Goal: Communication & Community: Share content

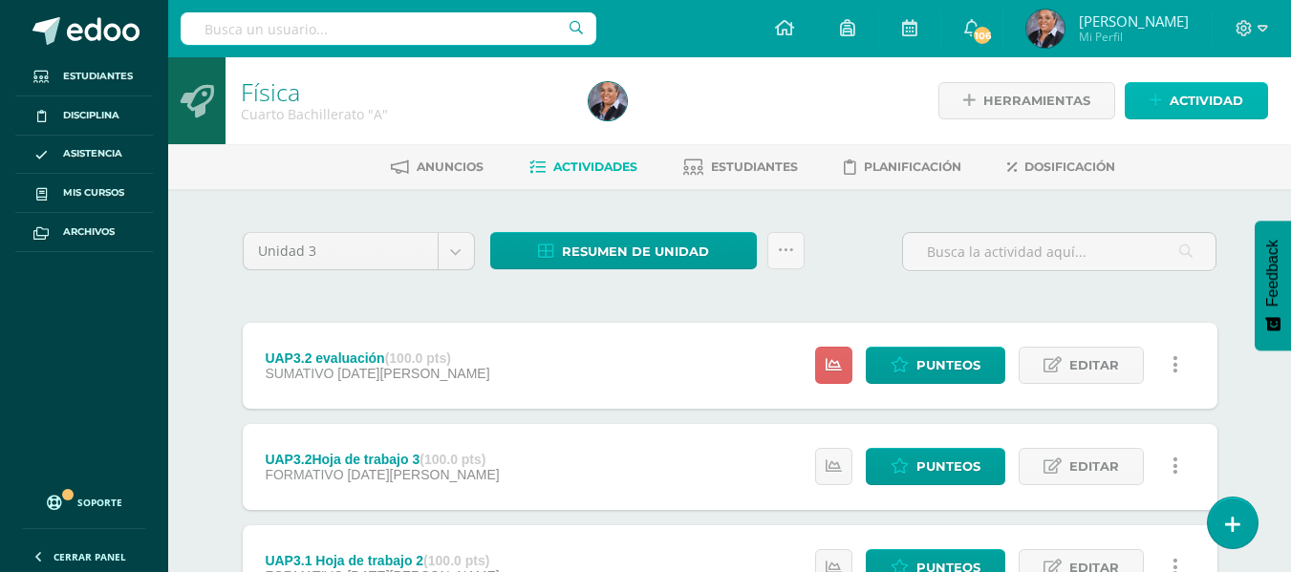
click at [635, 101] on span "Actividad" at bounding box center [1206, 100] width 74 height 35
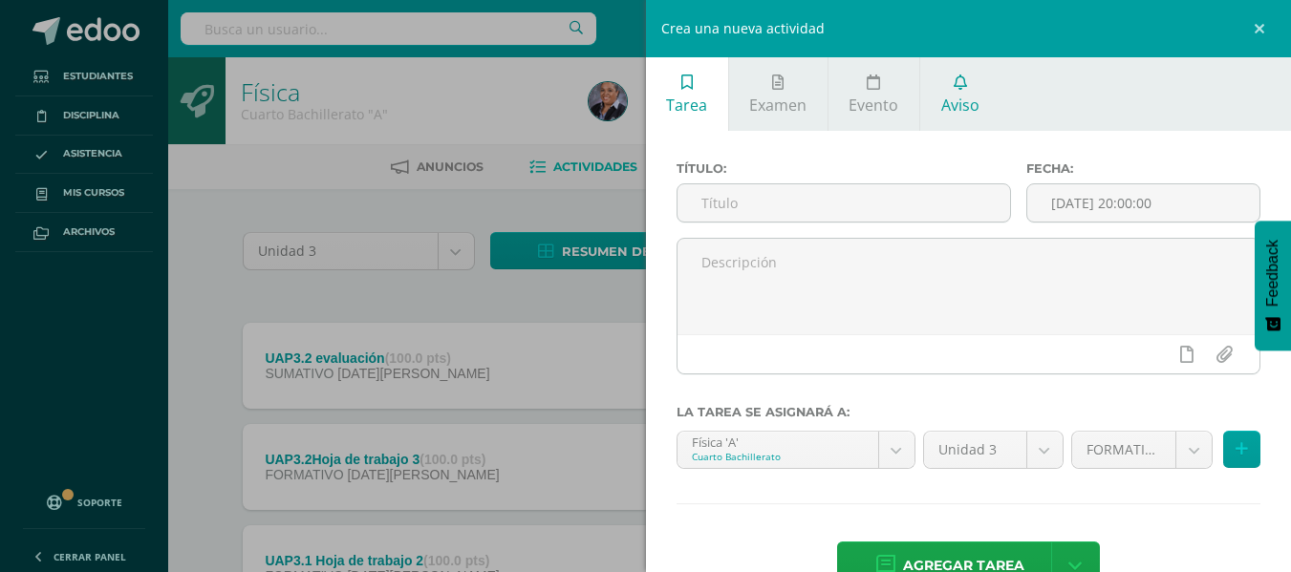
click at [635, 95] on span "Aviso" at bounding box center [960, 105] width 38 height 21
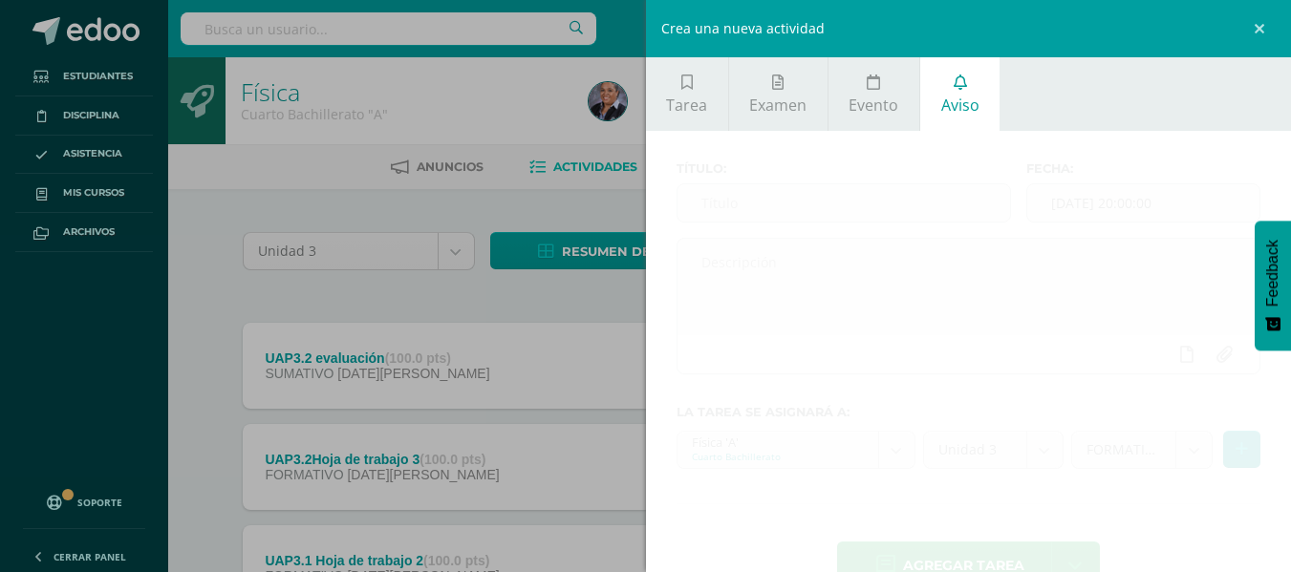
scroll to position [32, 0]
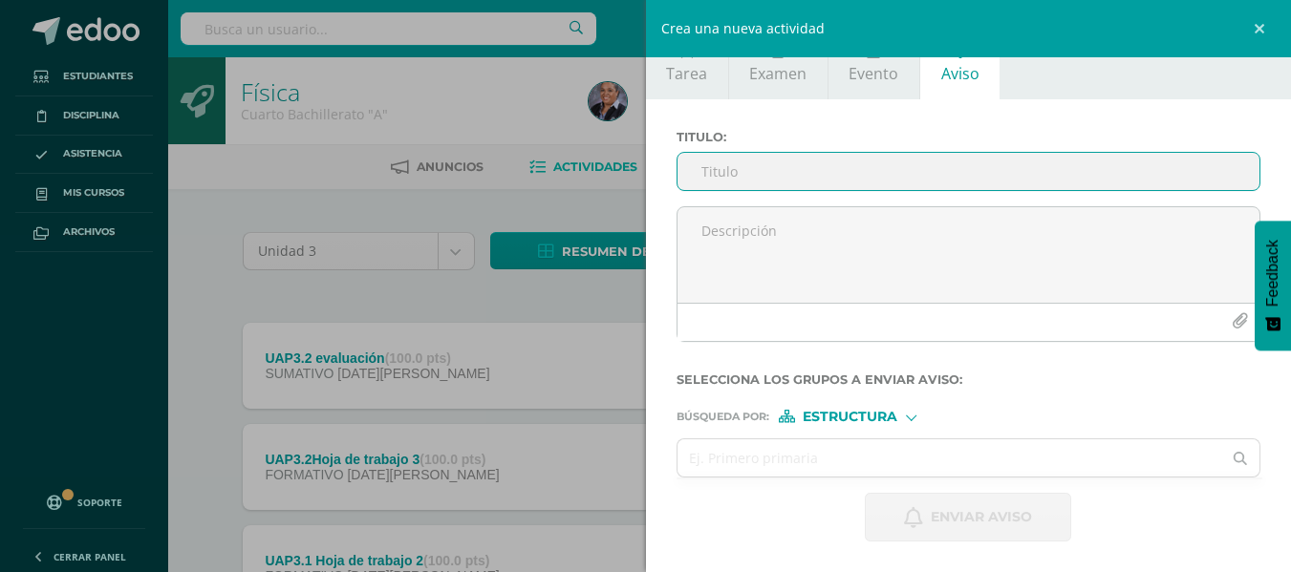
click at [635, 173] on input "Titulo :" at bounding box center [968, 171] width 583 height 37
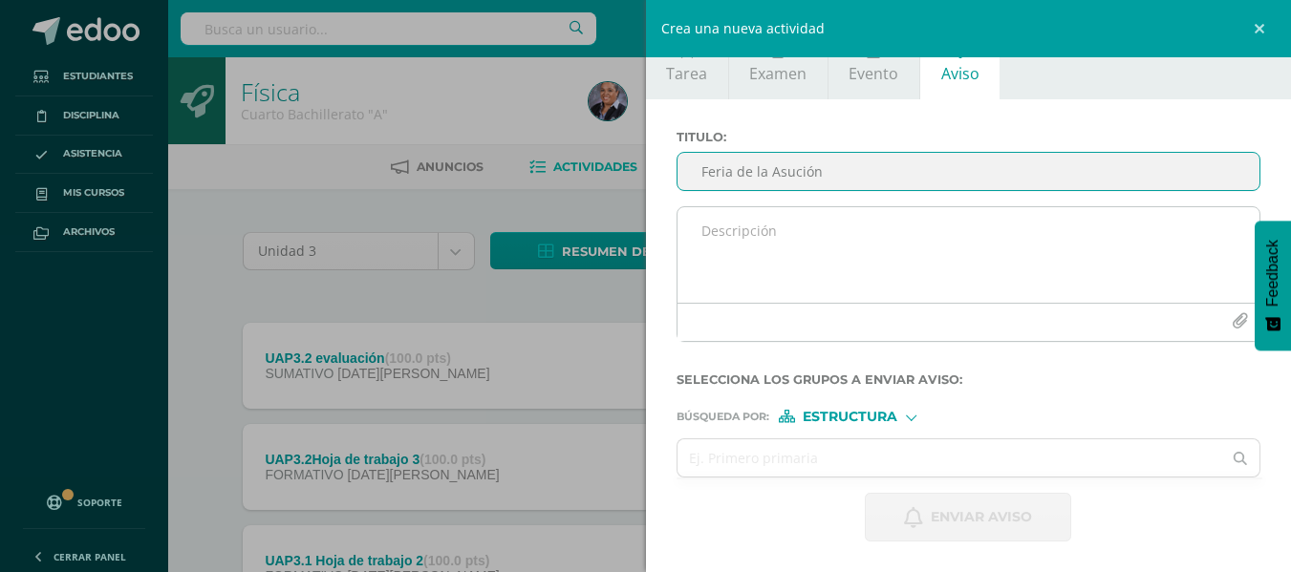
click at [635, 220] on textarea at bounding box center [968, 255] width 583 height 96
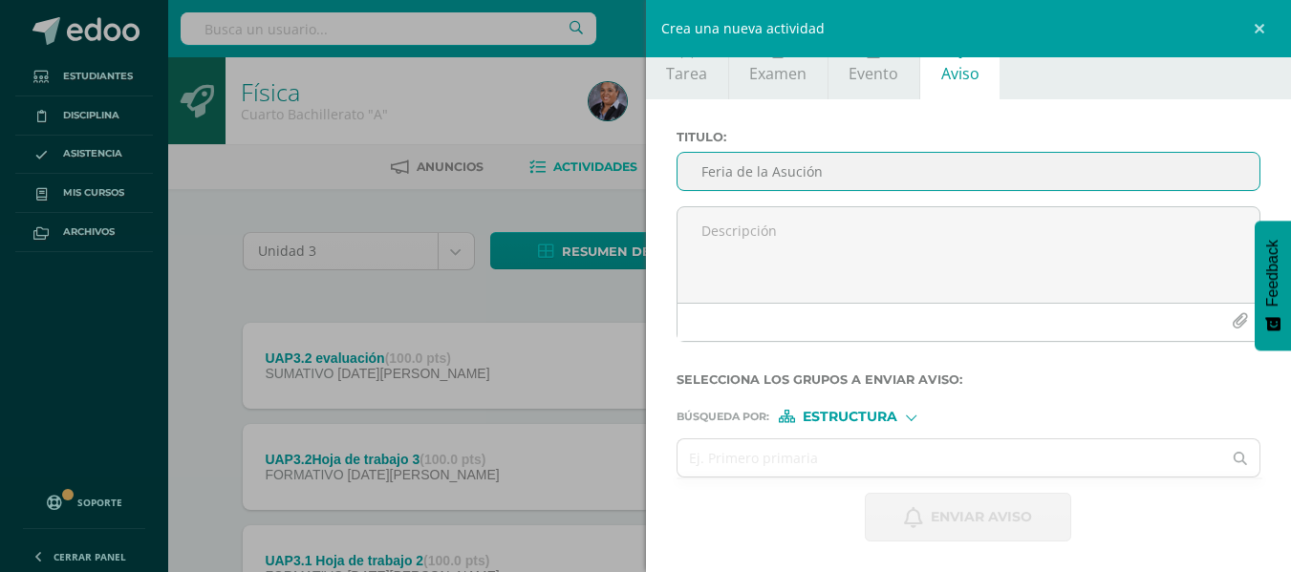
drag, startPoint x: 804, startPoint y: 178, endPoint x: 755, endPoint y: 174, distance: 49.8
click at [635, 174] on input "Feria de la Asución" at bounding box center [968, 171] width 583 height 37
click at [635, 173] on input "Feria de la Asución" at bounding box center [968, 171] width 583 height 37
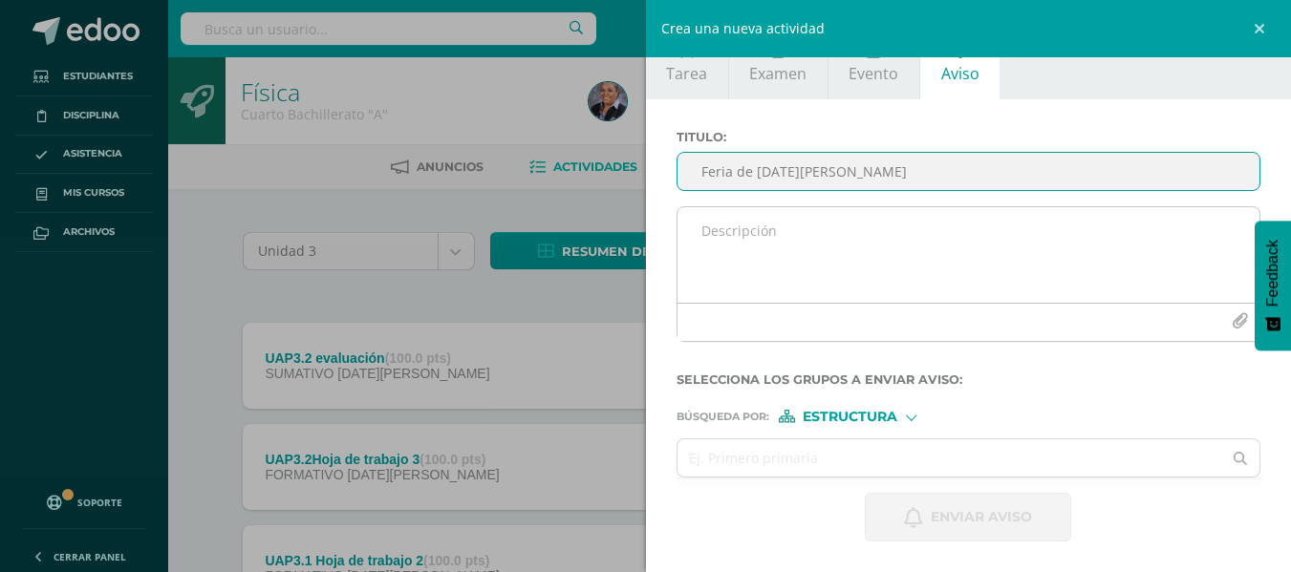
type input "Feria de [DATE][PERSON_NAME]"
click at [635, 244] on textarea at bounding box center [968, 255] width 583 height 96
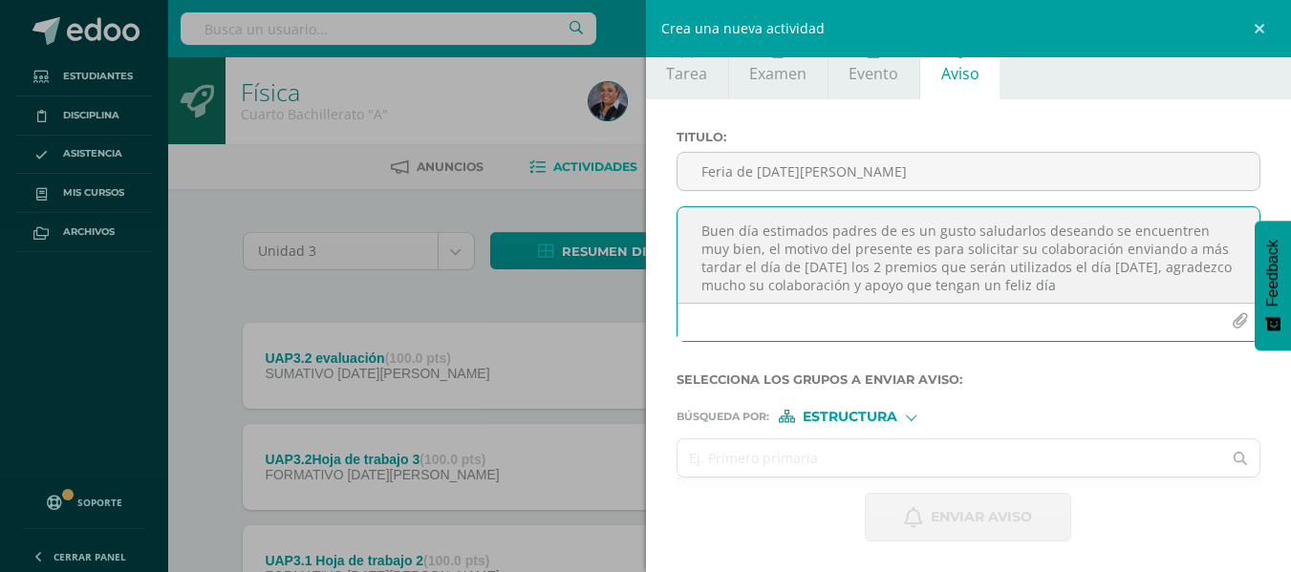
type textarea "Buen día estimados padres de es un gusto saludarlos deseando se encuentren muy …"
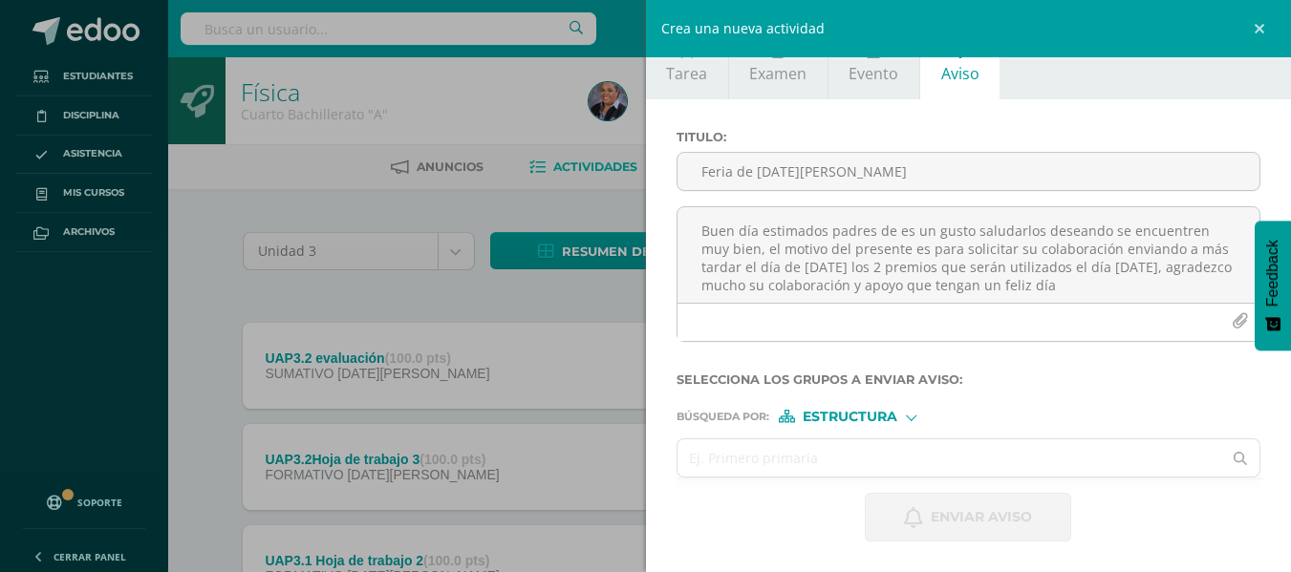
click at [635, 475] on input "text" at bounding box center [949, 457] width 545 height 37
type input "cuarto"
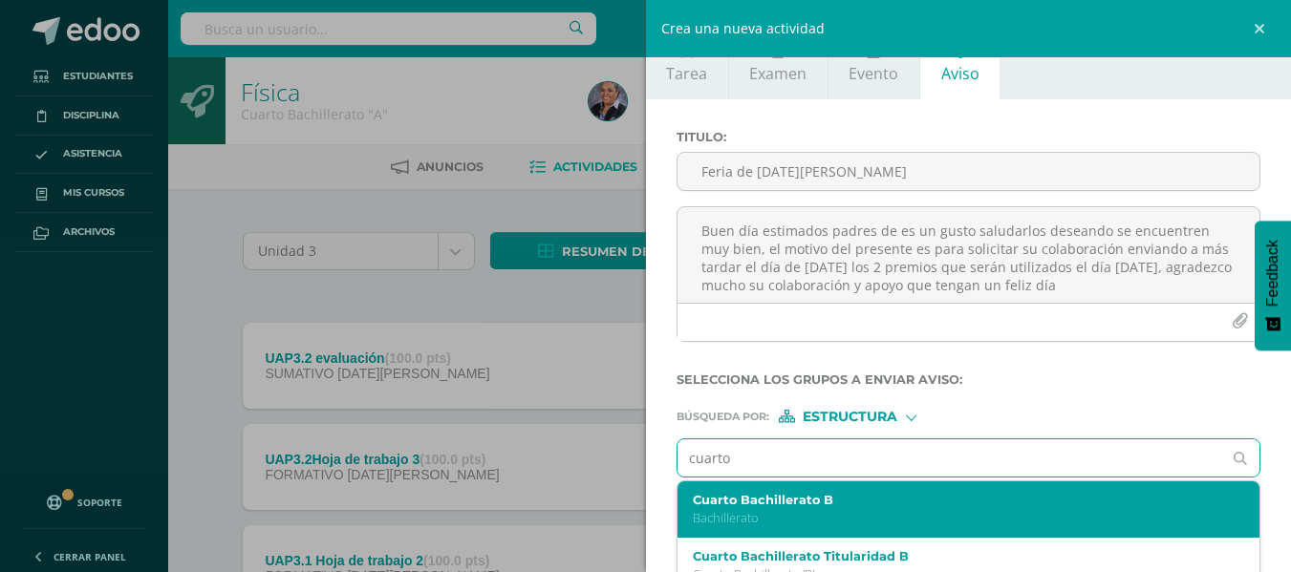
click at [635, 518] on p "Bachillerato" at bounding box center [956, 518] width 527 height 16
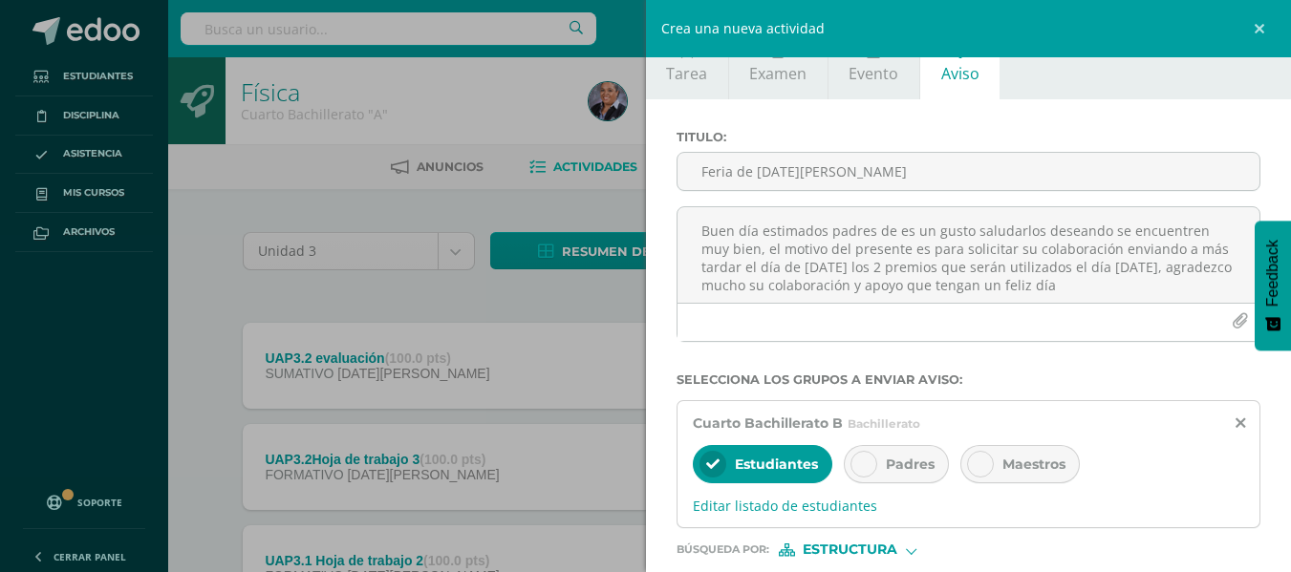
click at [635, 473] on div at bounding box center [863, 464] width 27 height 27
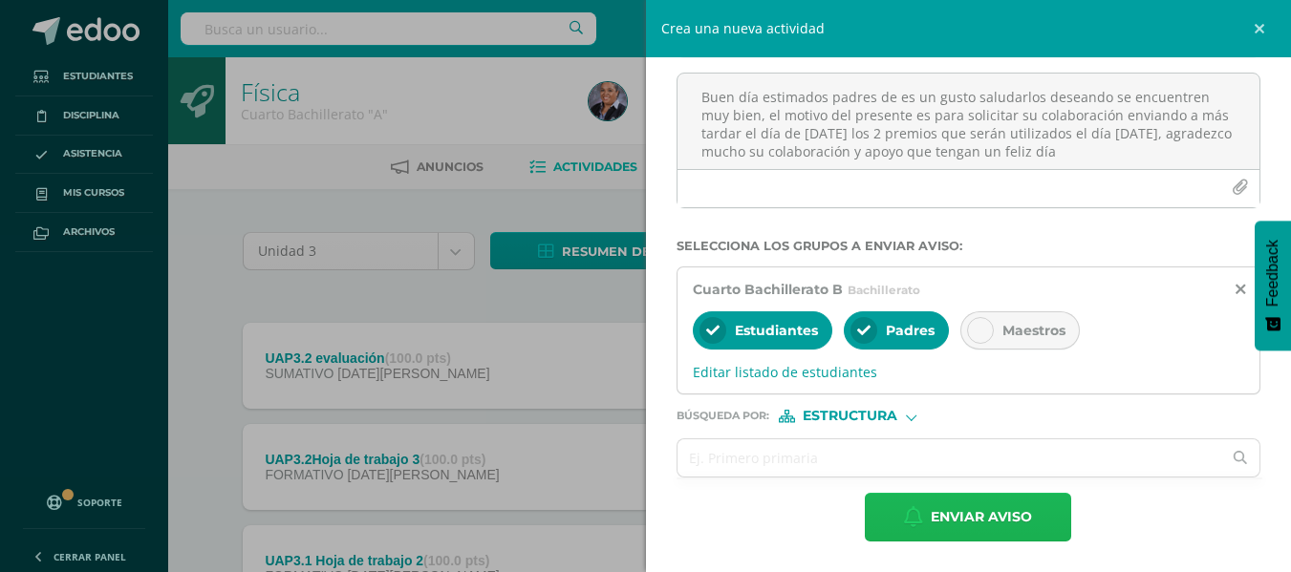
click at [635, 509] on span "Enviar aviso" at bounding box center [981, 517] width 101 height 47
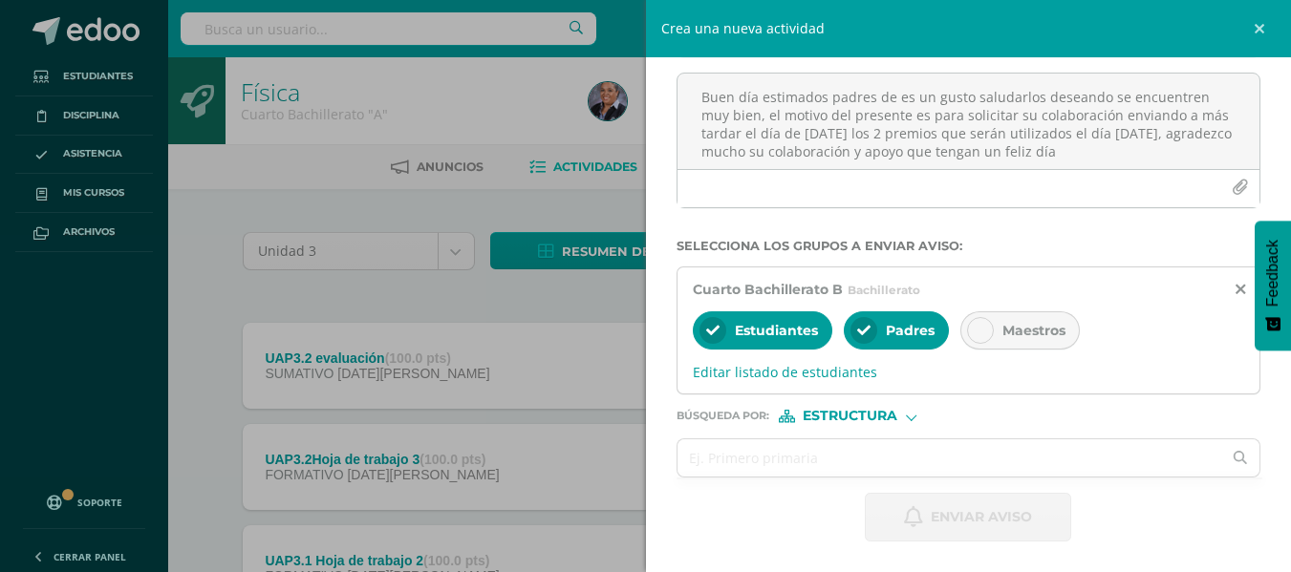
scroll to position [32, 0]
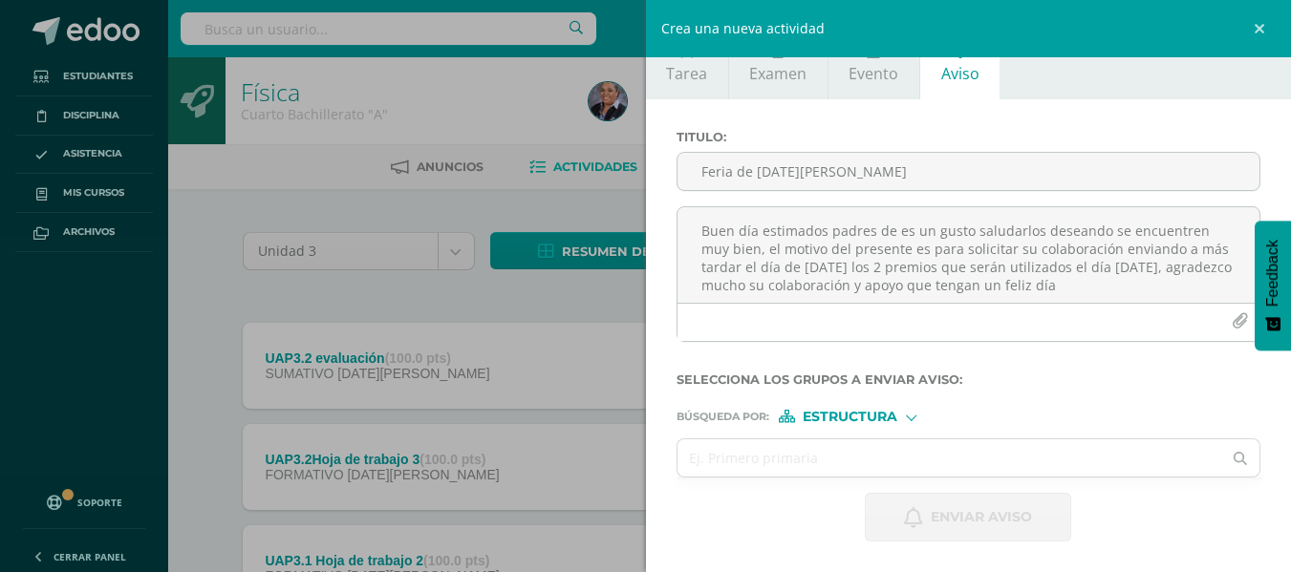
click at [211, 335] on div "Crea una nueva actividad Tarea Examen Evento Aviso Título: Fecha: [DATE] 20:00:…" at bounding box center [645, 286] width 1291 height 572
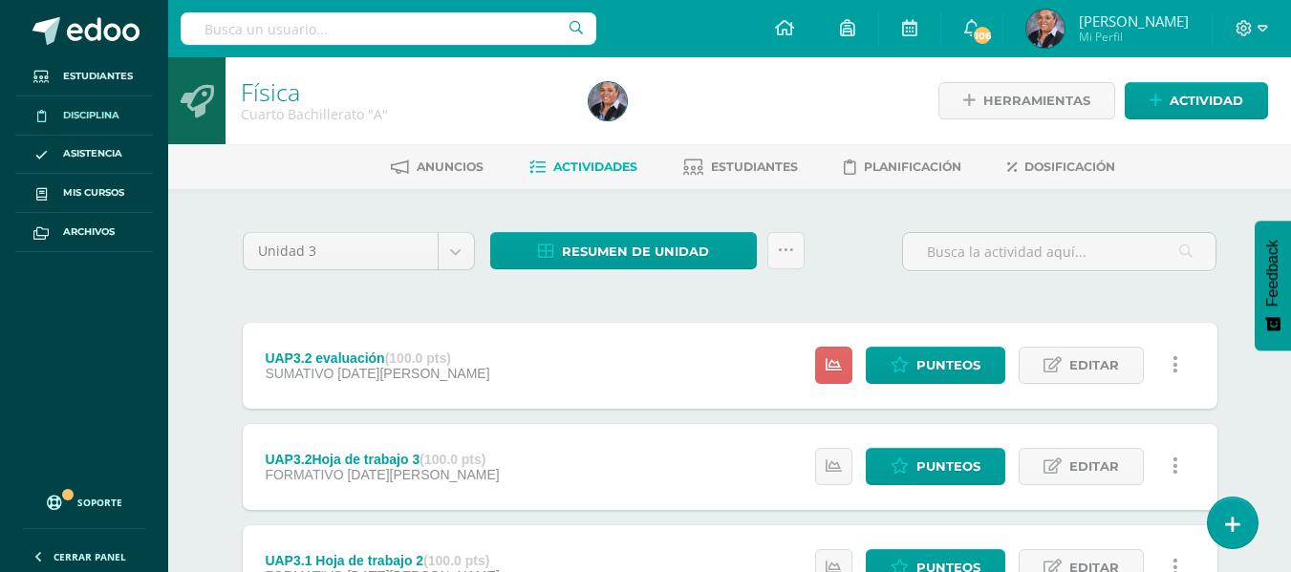
click at [80, 116] on span "Disciplina" at bounding box center [91, 115] width 56 height 15
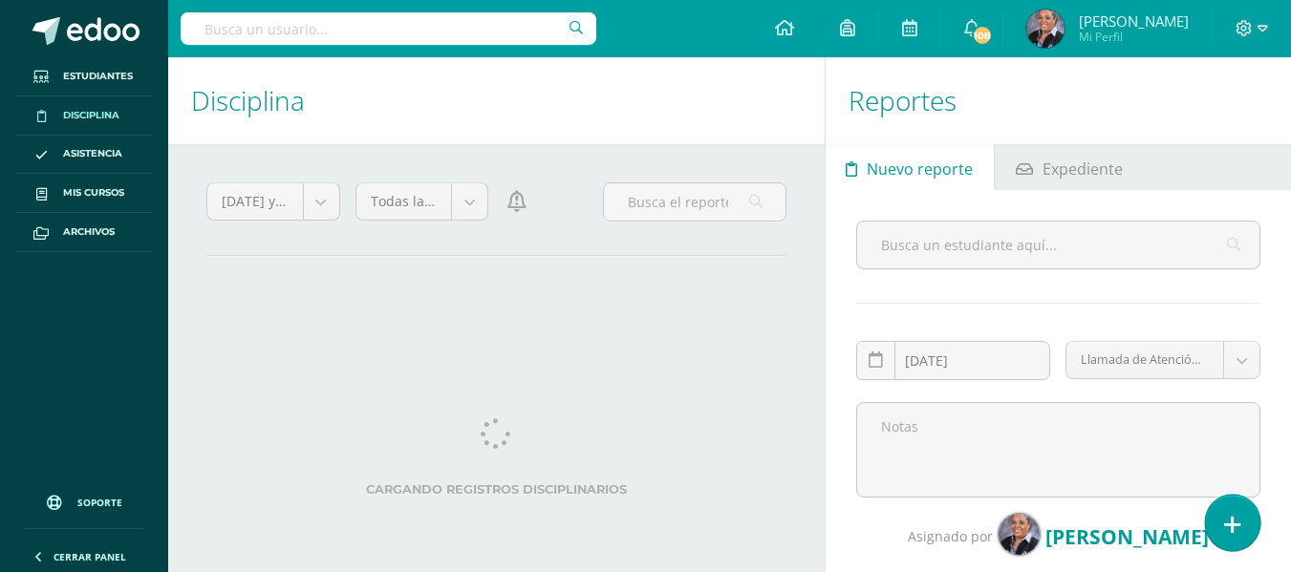
click at [1228, 526] on icon at bounding box center [1232, 525] width 17 height 22
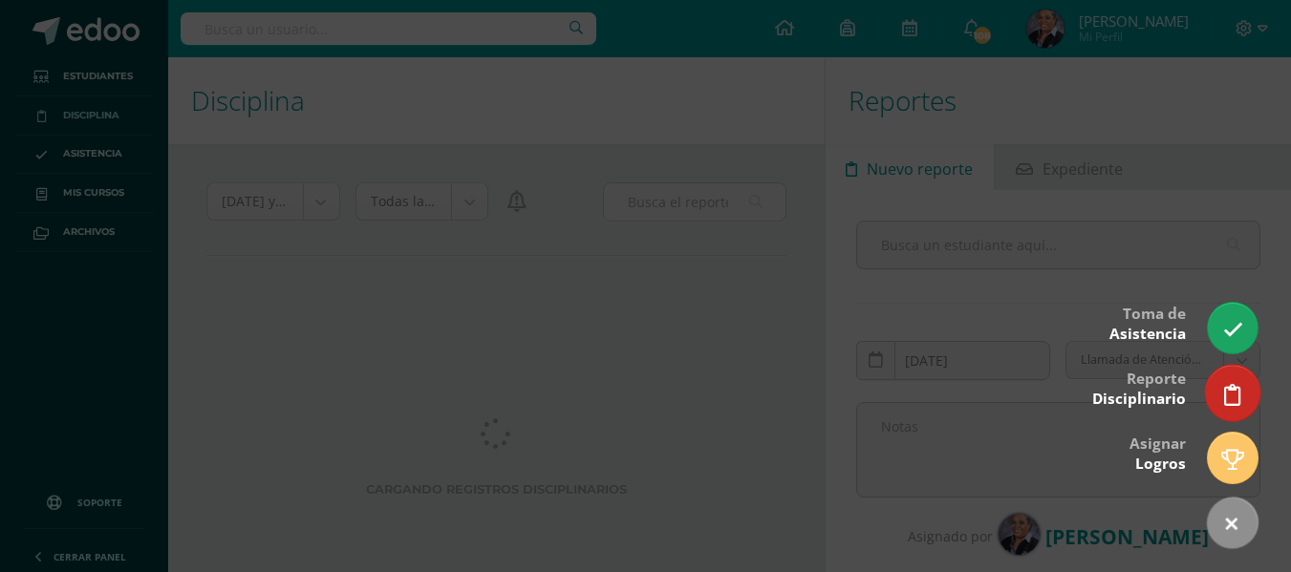
click at [1235, 381] on link at bounding box center [1232, 392] width 54 height 55
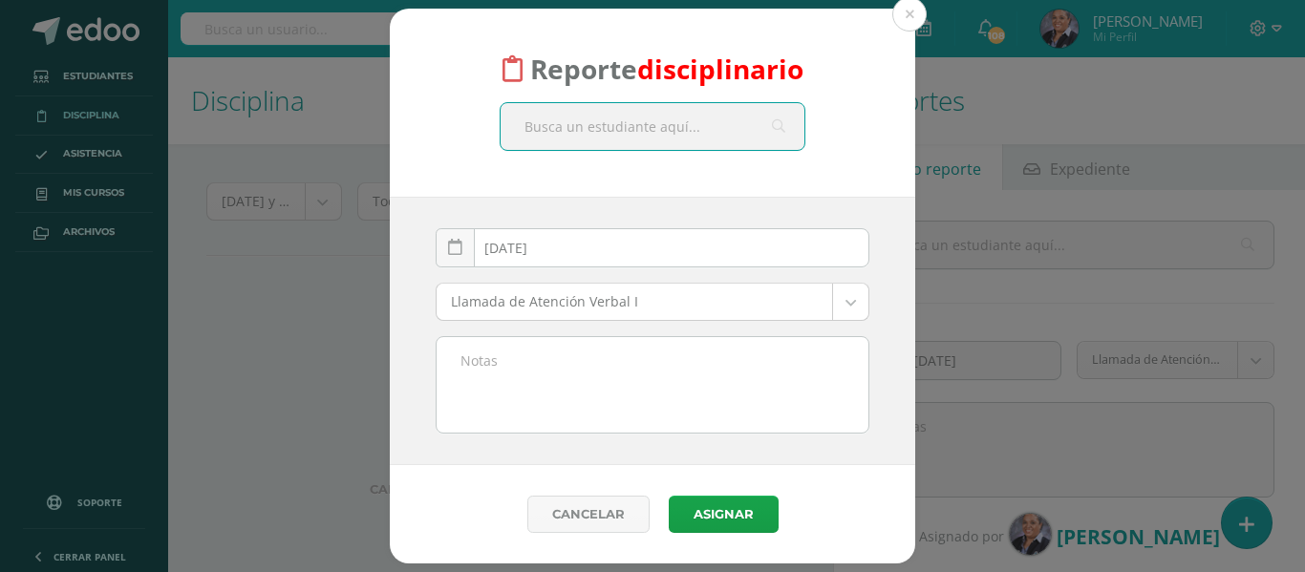
click at [585, 146] on input "text" at bounding box center [653, 126] width 304 height 47
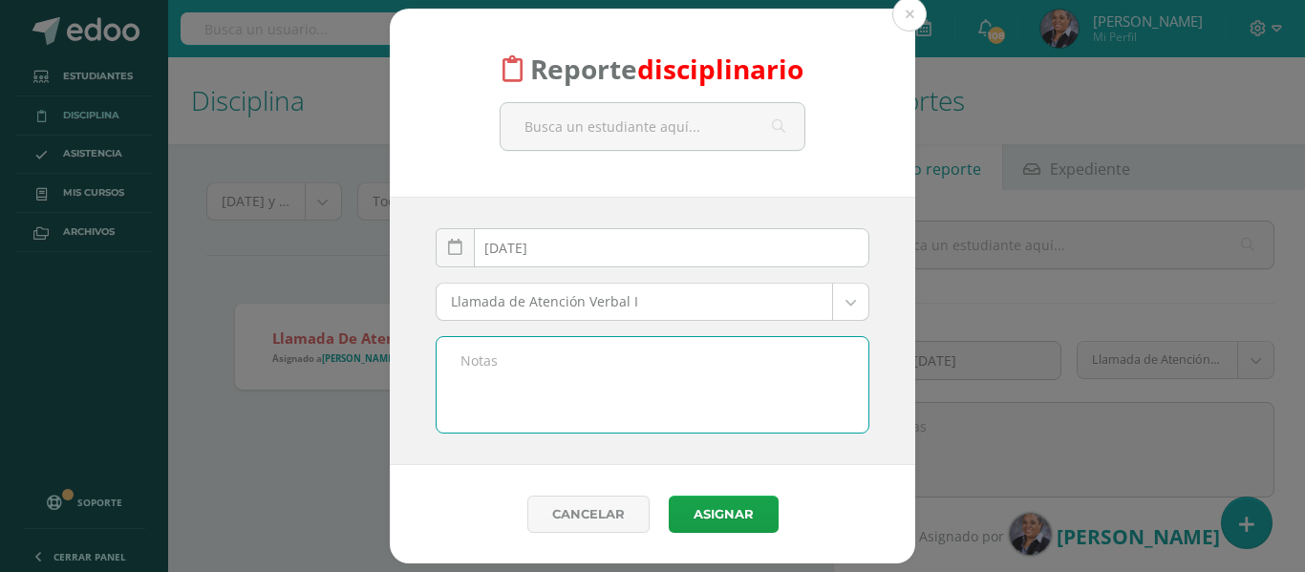
paste textarea "Incumplimiento de las normas del reglamente de convivencia numeral 7.1 inciso D…"
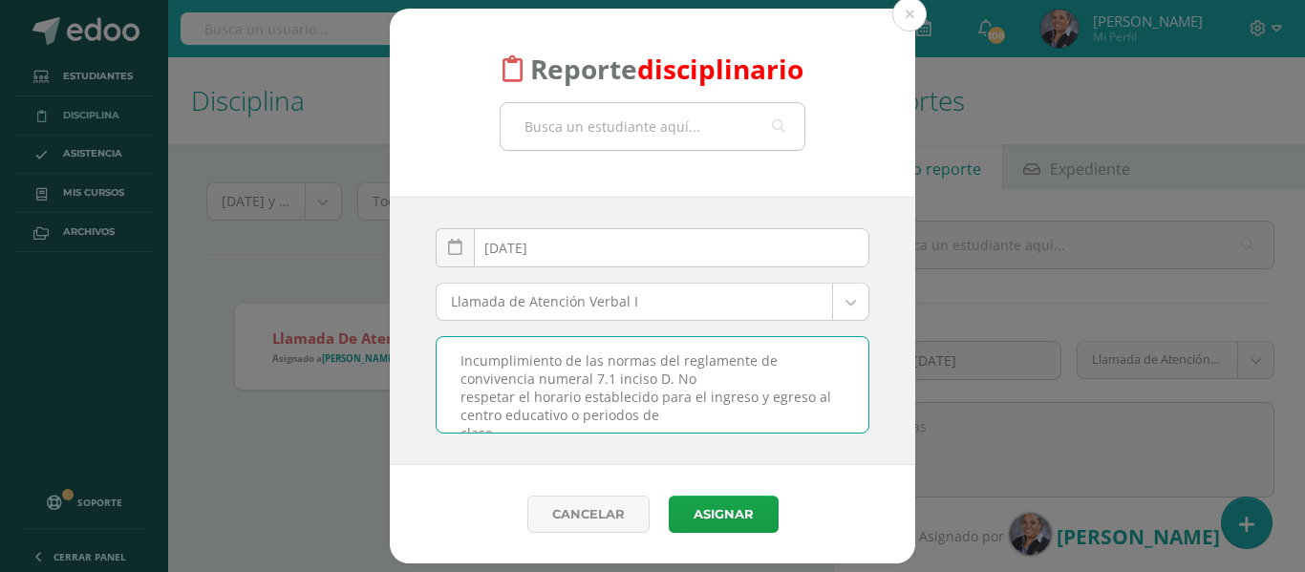
scroll to position [10, 0]
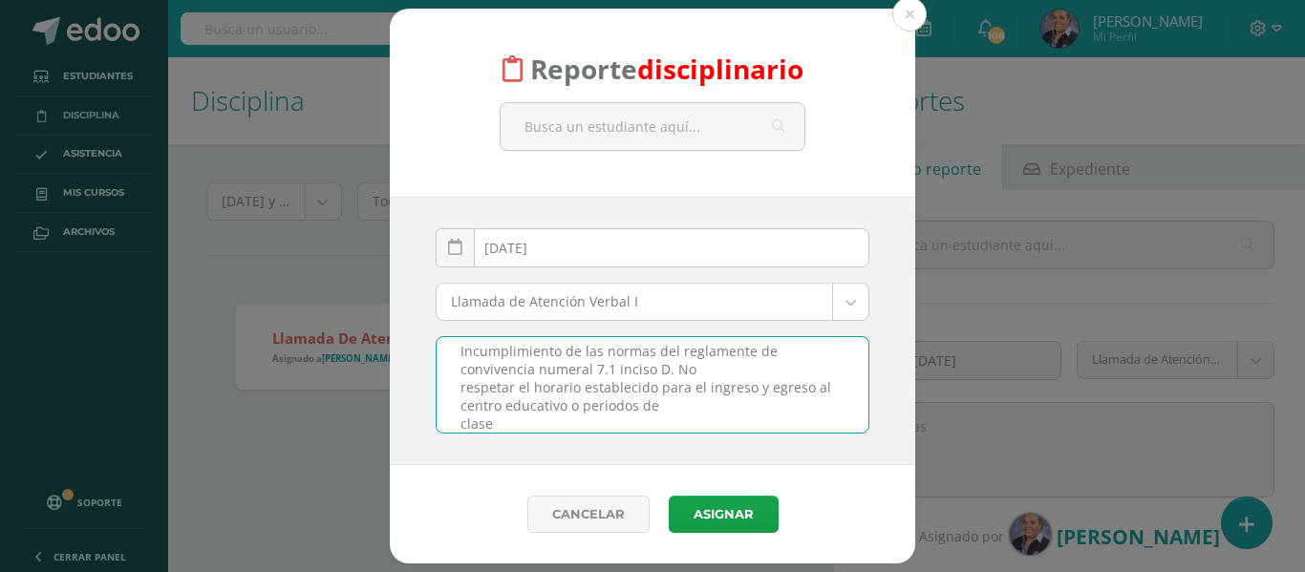
type textarea "Incumplimiento de las normas del reglamente de convivencia numeral 7.1 inciso D…"
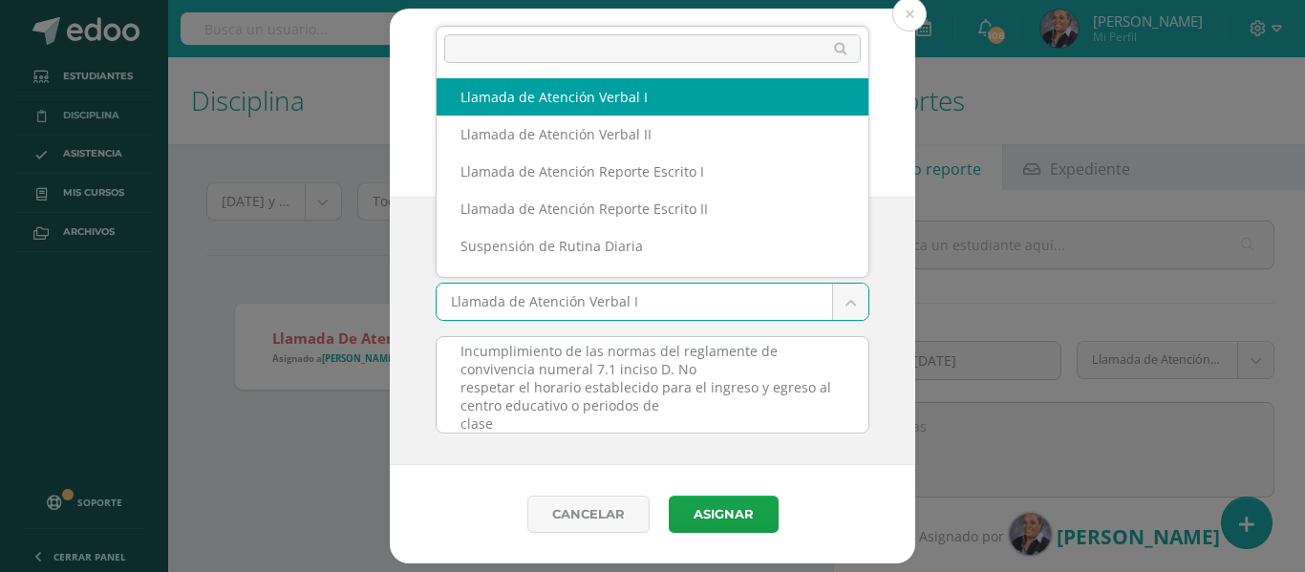
click at [638, 306] on body "Reporte disciplinario 2025-08-12 August, 2025 Mo Tu We Th Fr Sa Su 28 29 30 31 …" at bounding box center [652, 286] width 1305 height 572
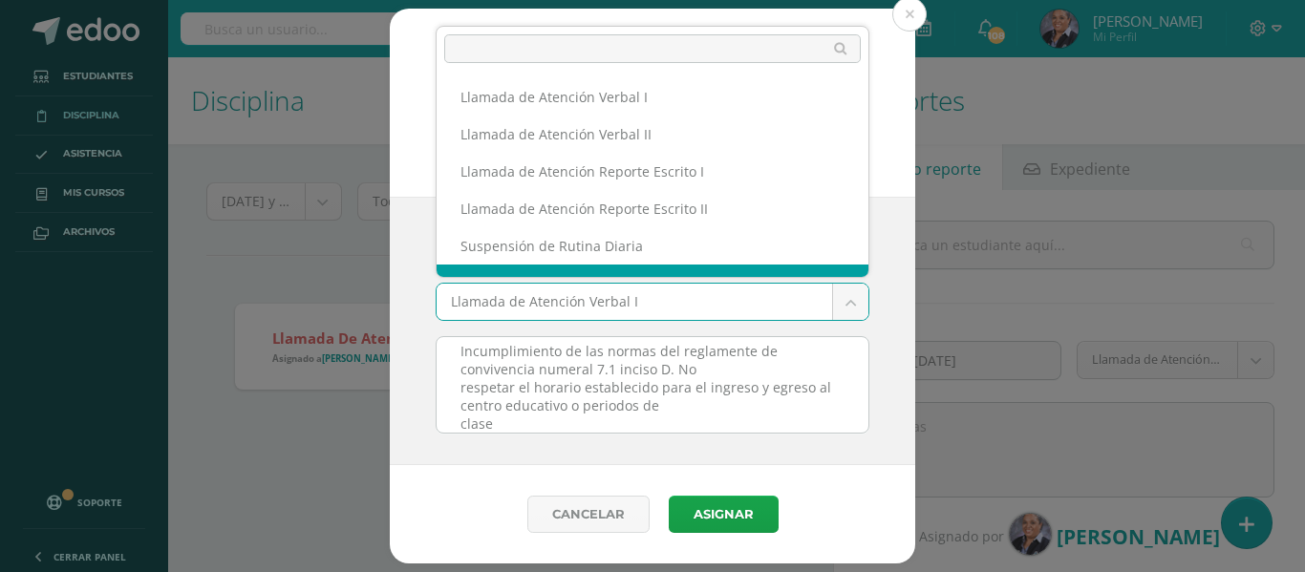
scroll to position [25, 0]
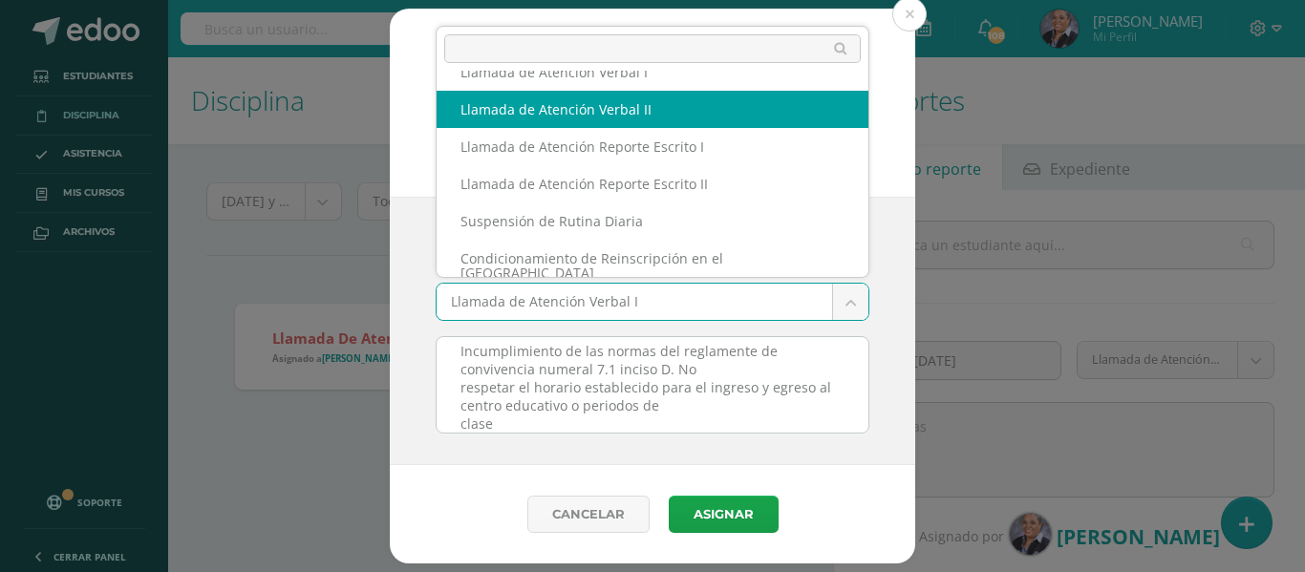
select select "12"
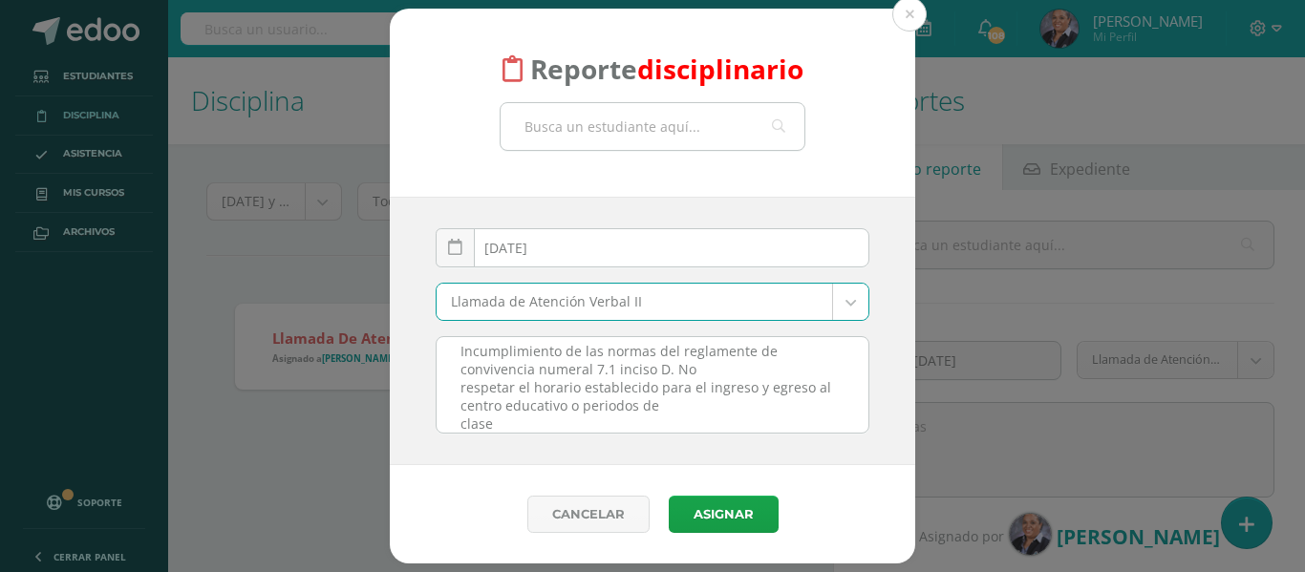
click at [582, 127] on input "text" at bounding box center [653, 126] width 304 height 47
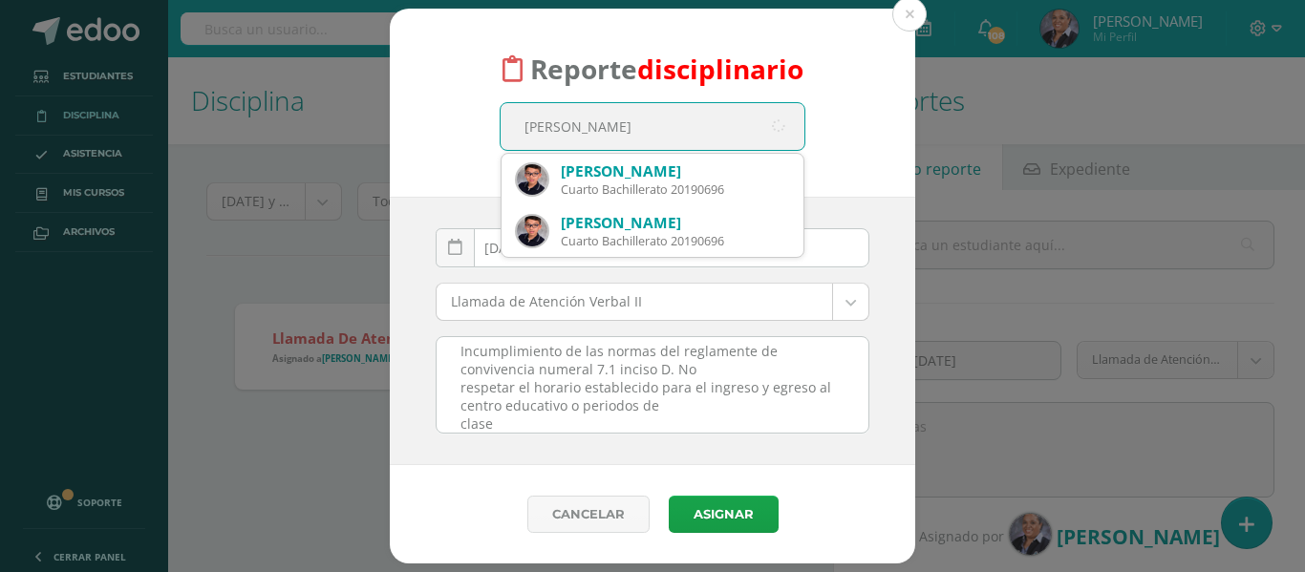
type input "Miguel Galindo"
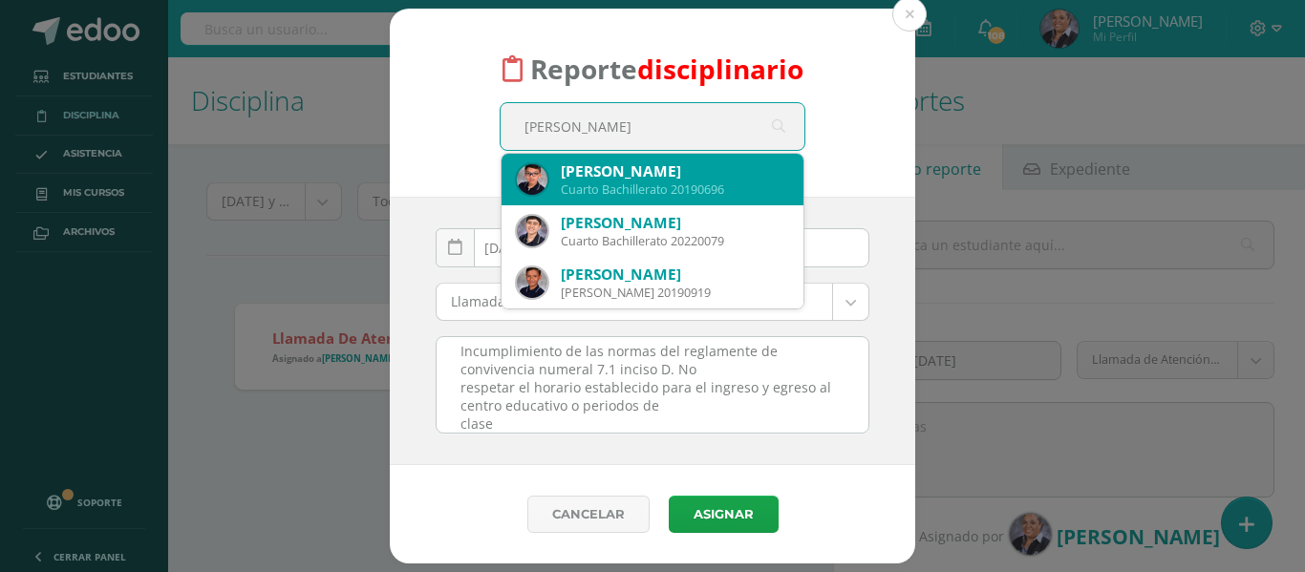
click at [610, 177] on div "Miguel Andreé Galindo García" at bounding box center [674, 171] width 227 height 20
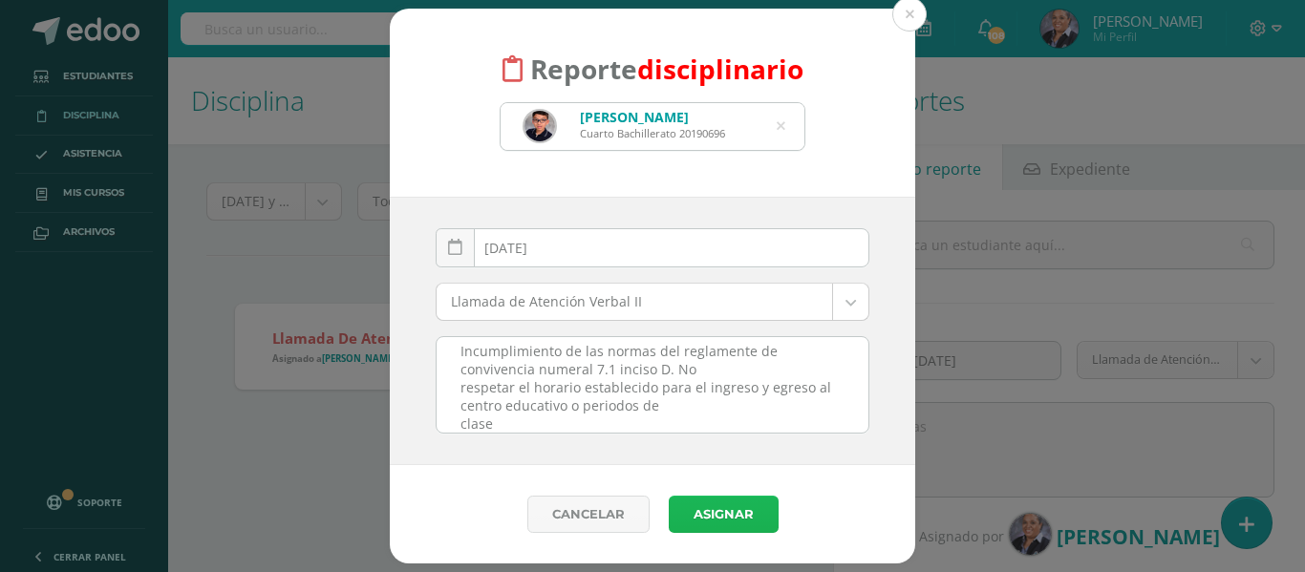
click at [742, 508] on button "Asignar" at bounding box center [724, 514] width 110 height 37
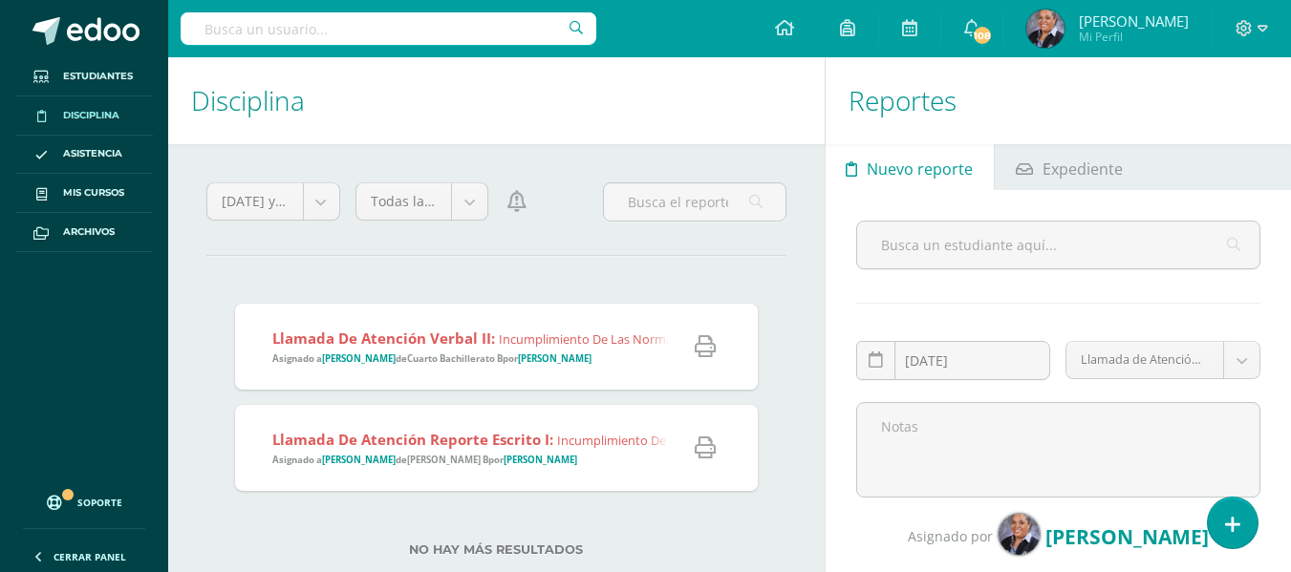
click at [701, 351] on icon at bounding box center [705, 346] width 21 height 21
